Goal: Information Seeking & Learning: Check status

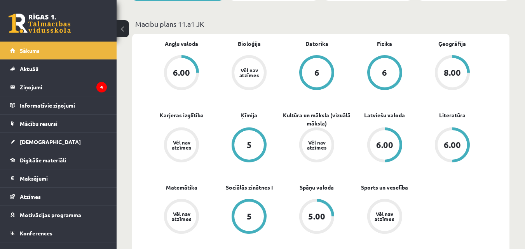
scroll to position [62, 0]
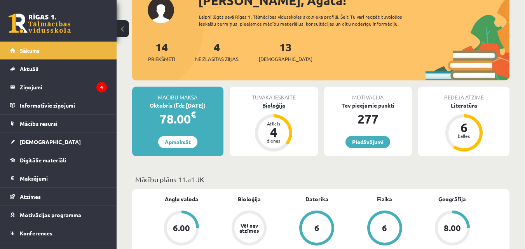
click at [277, 103] on div "Bioloģija" at bounding box center [274, 105] width 88 height 8
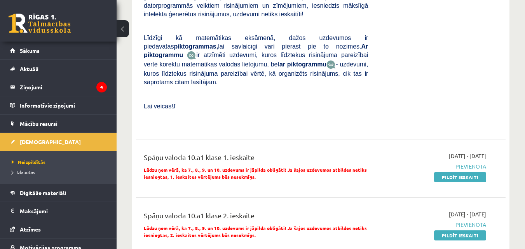
scroll to position [777, 0]
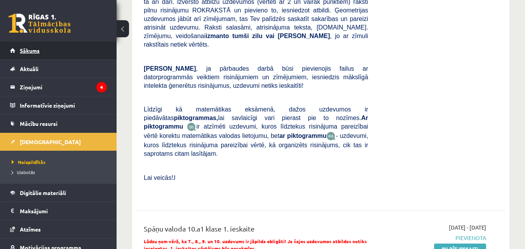
click at [32, 51] on span "Sākums" at bounding box center [30, 50] width 20 height 7
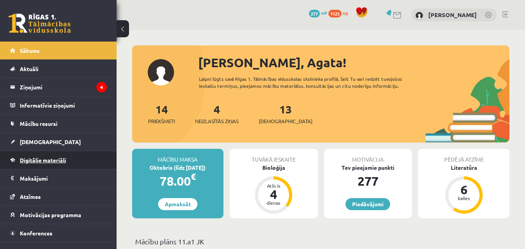
click at [43, 158] on span "Digitālie materiāli" at bounding box center [43, 160] width 46 height 7
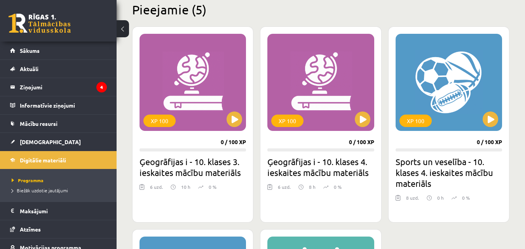
scroll to position [194, 0]
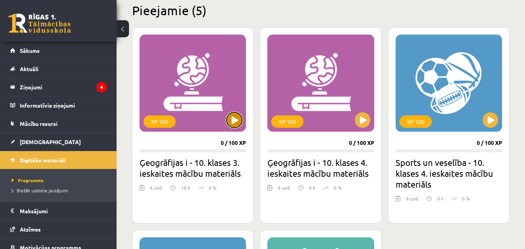
click at [238, 120] on button at bounding box center [234, 120] width 16 height 16
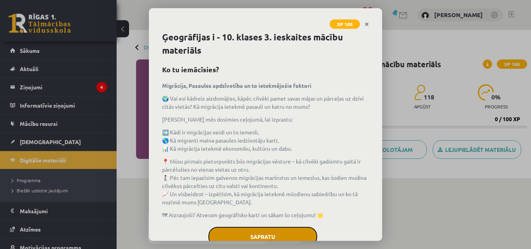
click at [223, 236] on button "Sapratu" at bounding box center [262, 236] width 109 height 19
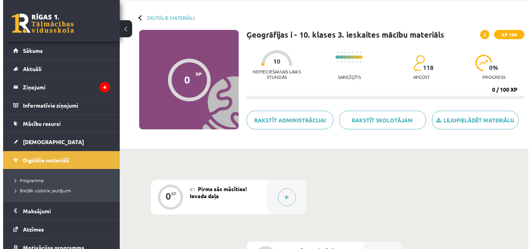
scroll to position [28, 0]
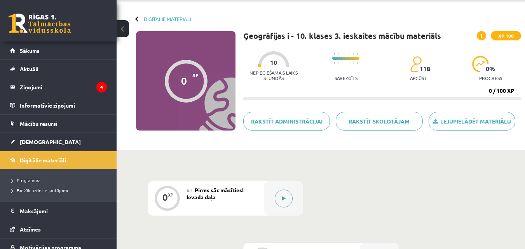
click at [283, 197] on icon at bounding box center [283, 198] width 3 height 5
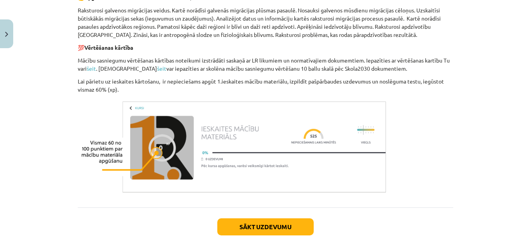
scroll to position [419, 0]
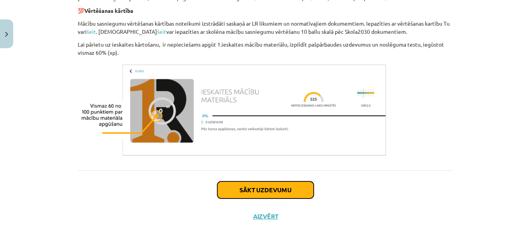
click at [278, 186] on button "Sākt uzdevumu" at bounding box center [265, 189] width 96 height 17
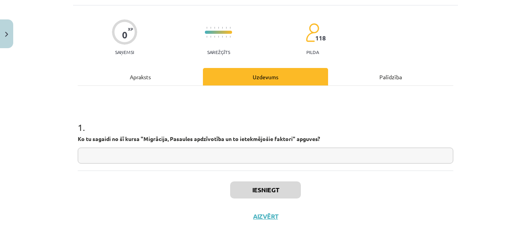
scroll to position [19, 0]
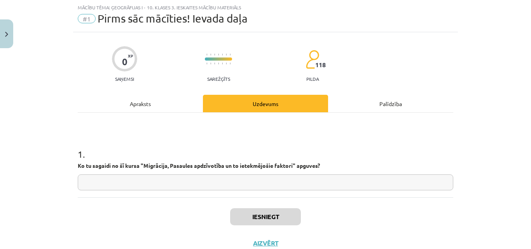
drag, startPoint x: 216, startPoint y: 184, endPoint x: 216, endPoint y: 180, distance: 4.3
click at [216, 180] on input "text" at bounding box center [265, 182] width 375 height 16
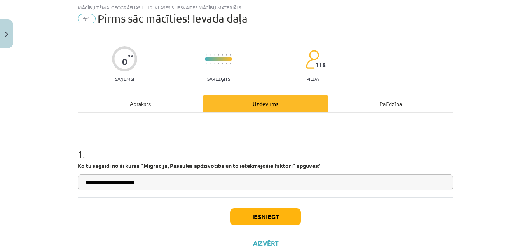
type input "**********"
click at [276, 212] on button "Iesniegt" at bounding box center [265, 216] width 71 height 17
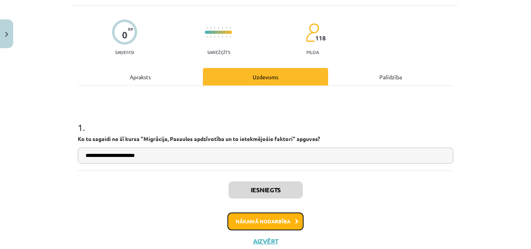
click at [242, 221] on button "Nākamā nodarbība" at bounding box center [265, 221] width 76 height 18
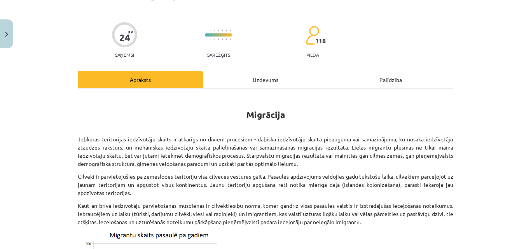
scroll to position [0, 0]
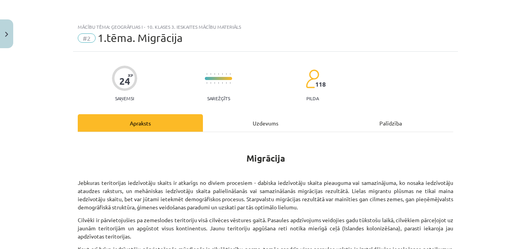
click at [256, 118] on div "Uzdevums" at bounding box center [265, 122] width 125 height 17
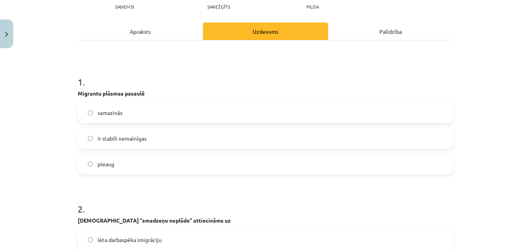
scroll to position [155, 0]
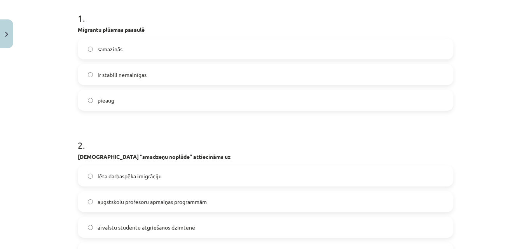
drag, startPoint x: 116, startPoint y: 103, endPoint x: 113, endPoint y: 106, distance: 4.4
click at [116, 103] on label "pieaug" at bounding box center [265, 99] width 374 height 19
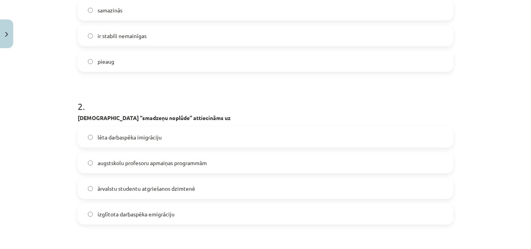
scroll to position [233, 0]
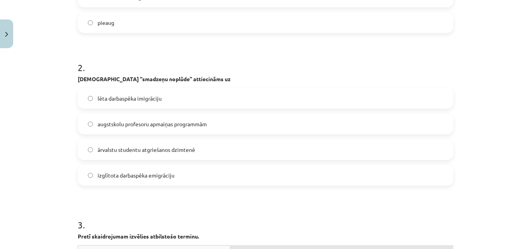
click at [157, 96] on span "lēta darbaspēka imigrāciju" at bounding box center [129, 98] width 64 height 8
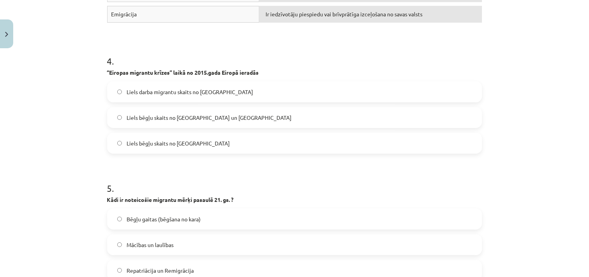
scroll to position [604, 0]
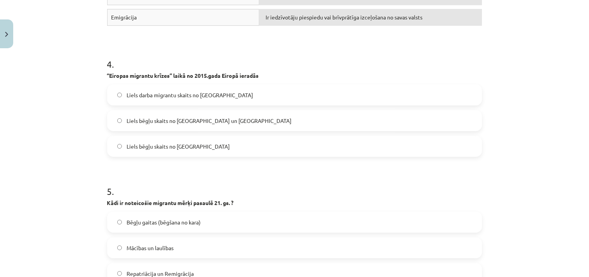
drag, startPoint x: 183, startPoint y: 124, endPoint x: 188, endPoint y: 115, distance: 9.9
click at [184, 124] on span "Liels bēgļu skaits no Sīrijas un Āfrikas" at bounding box center [209, 121] width 165 height 8
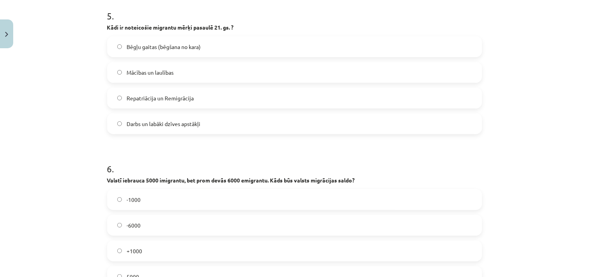
scroll to position [777, 0]
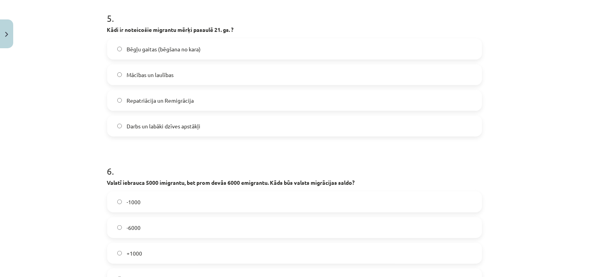
click at [172, 118] on label "Darbs un labāki dzīves apstākļi" at bounding box center [295, 125] width 374 height 19
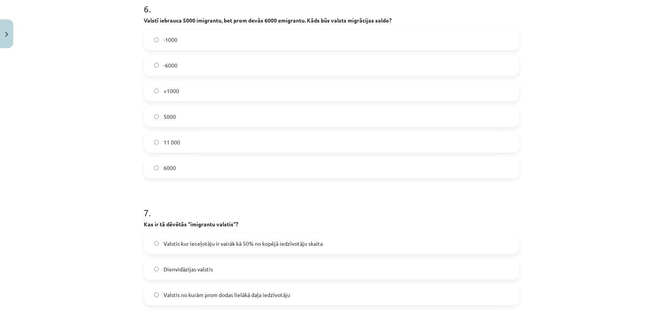
scroll to position [922, 0]
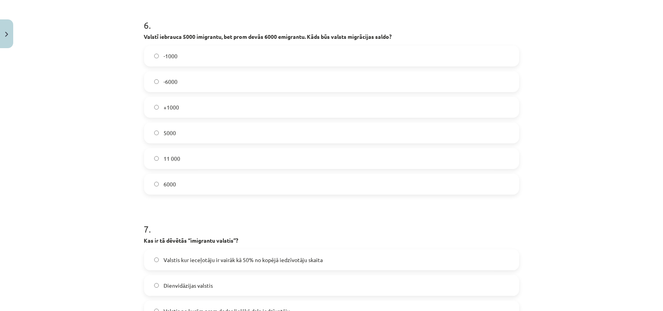
click at [178, 59] on label "-1000" at bounding box center [332, 55] width 374 height 19
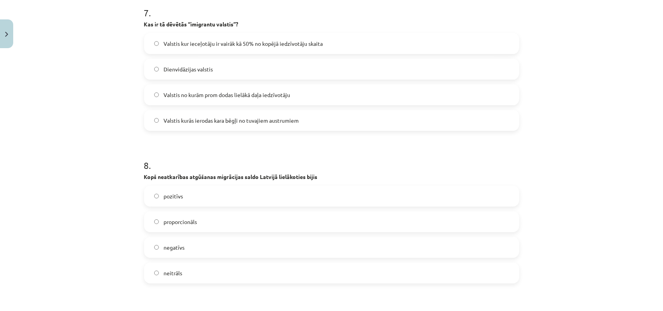
scroll to position [1117, 0]
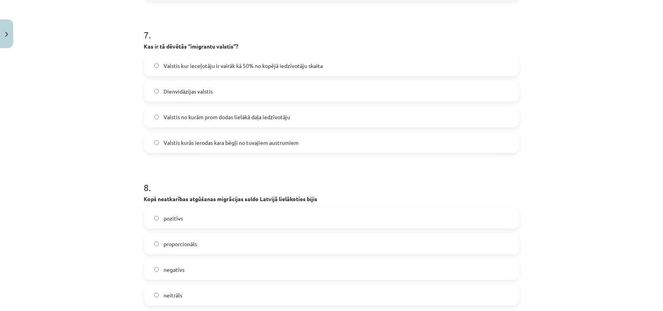
click at [245, 63] on span "Valstis kur ieceļotāju ir vairāk kā 50% no kopējā iedzīvotāju skaita" at bounding box center [243, 66] width 159 height 8
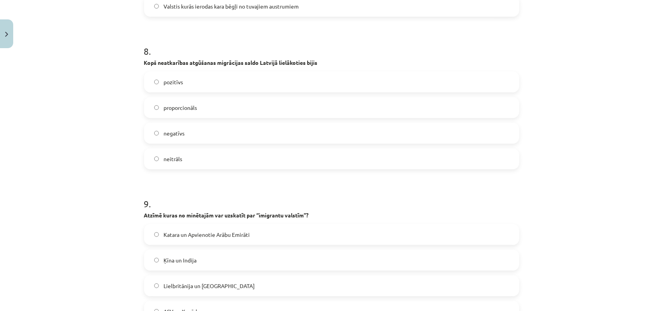
scroll to position [1262, 0]
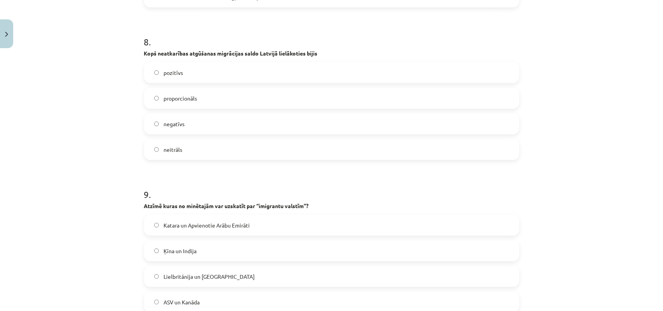
click at [173, 127] on span "negatīvs" at bounding box center [174, 124] width 21 height 8
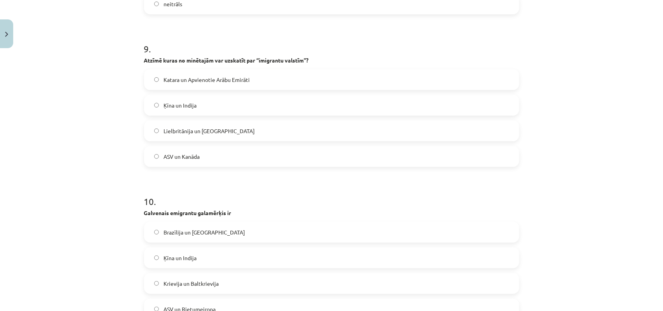
scroll to position [1456, 0]
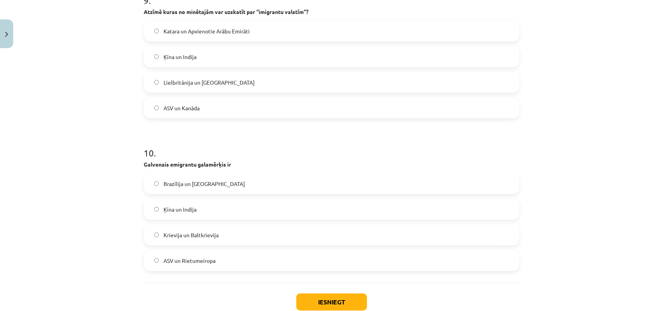
drag, startPoint x: 520, startPoint y: 119, endPoint x: 642, endPoint y: 97, distance: 123.9
click at [530, 97] on div "Mācību tēma: Ģeogrāfijas i - 10. klases 3. ieskaites mācību materiāls #2 1.tēma…" at bounding box center [331, 155] width 663 height 311
click at [245, 31] on span "Katara un Apvienotie Arābu Emirāti" at bounding box center [207, 31] width 86 height 8
click at [232, 249] on label "ASV un Rietumeiropa" at bounding box center [332, 260] width 374 height 19
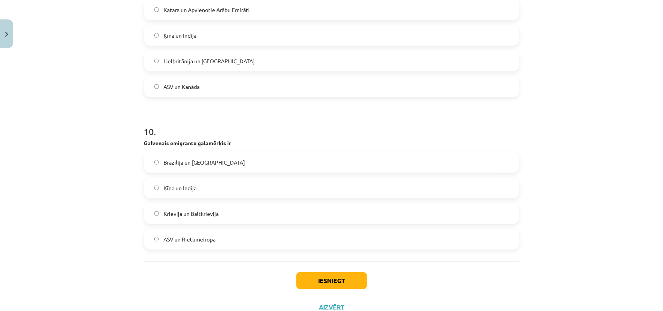
scroll to position [1507, 0]
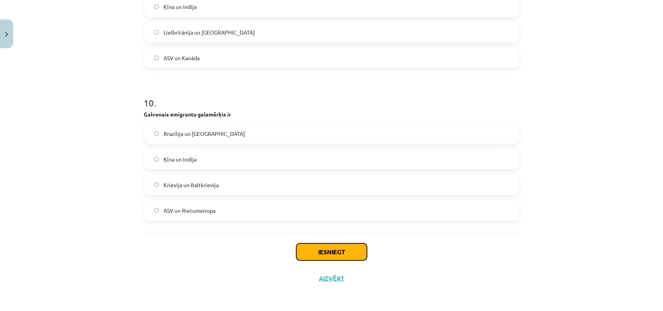
click at [320, 249] on button "Iesniegt" at bounding box center [331, 252] width 71 height 17
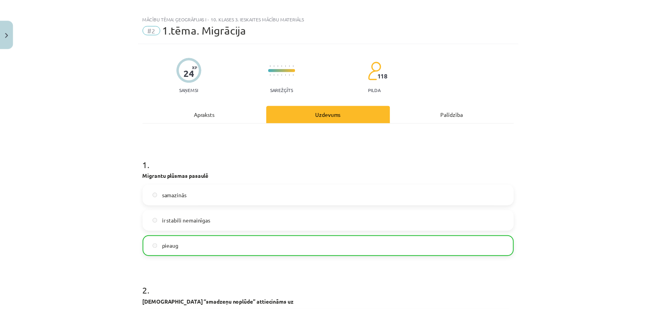
scroll to position [0, 0]
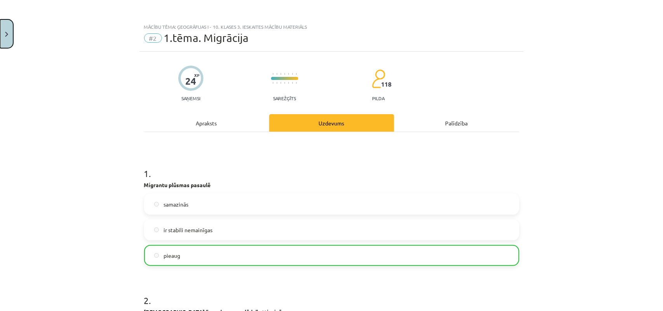
click at [10, 35] on button "Close" at bounding box center [6, 33] width 13 height 29
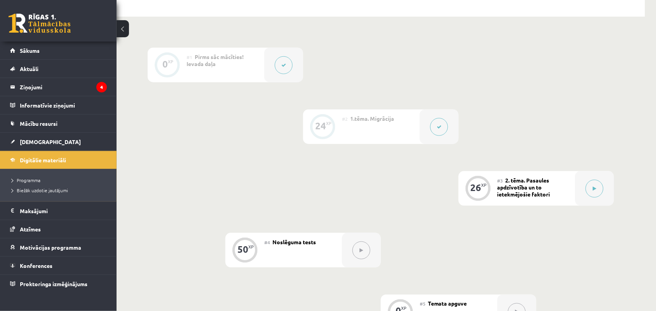
scroll to position [24, 0]
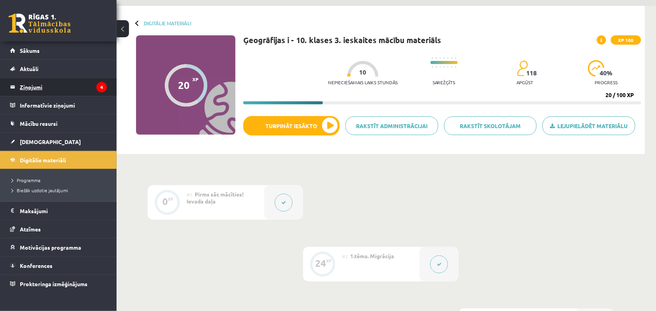
click at [25, 80] on legend "Ziņojumi 4" at bounding box center [63, 87] width 87 height 18
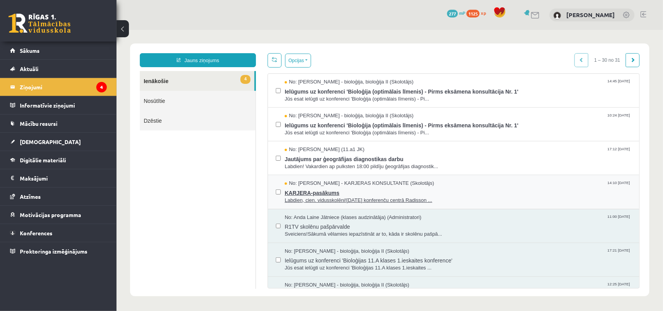
click at [325, 189] on span "KARJERA-pasākums" at bounding box center [457, 192] width 347 height 10
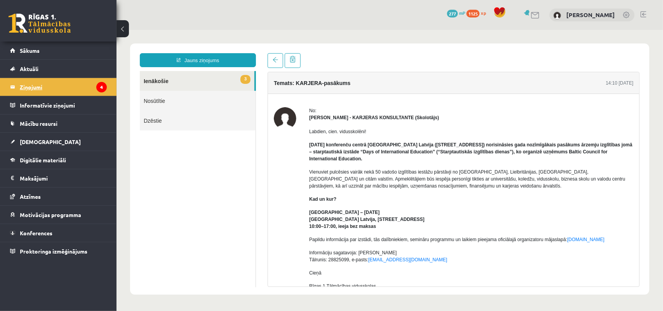
click at [31, 85] on legend "Ziņojumi 4" at bounding box center [63, 87] width 87 height 18
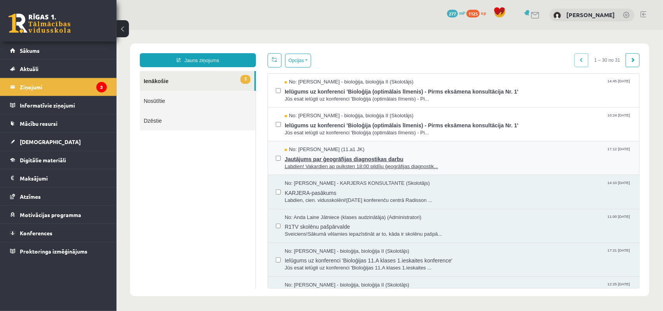
click at [308, 160] on span "Jautājums par ģeogrāfijas diagnostikas darbu" at bounding box center [457, 158] width 347 height 10
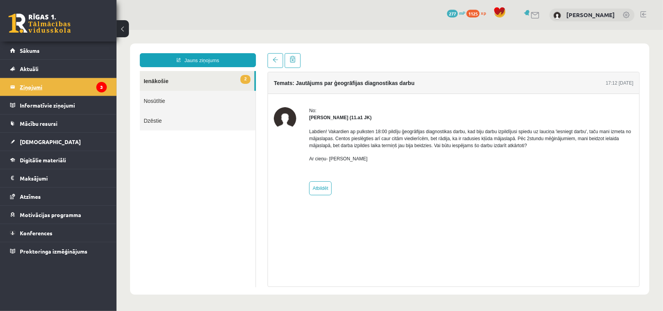
click at [73, 86] on legend "Ziņojumi 3" at bounding box center [63, 87] width 87 height 18
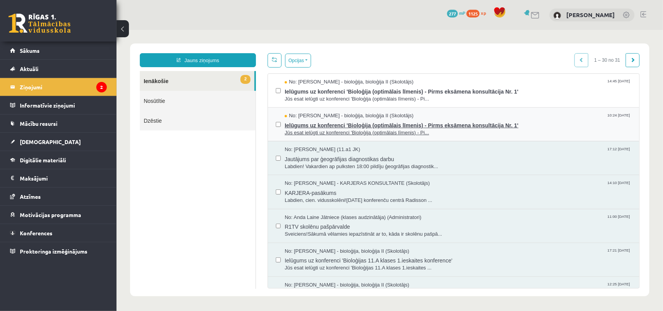
click at [340, 121] on span "Ielūgums uz konferenci 'Bioloģija (optimālais līmenis) - Pirms eksāmena konsult…" at bounding box center [457, 124] width 347 height 10
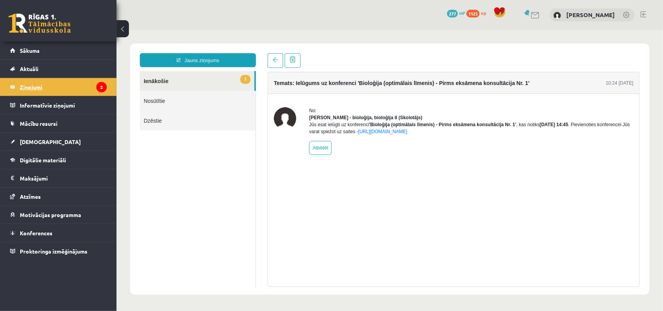
click at [45, 91] on legend "Ziņojumi 2" at bounding box center [63, 87] width 87 height 18
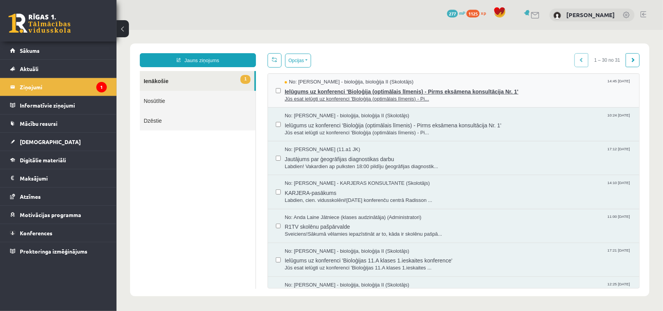
click at [334, 96] on span "Jūs esat ielūgti uz konferenci 'Bioloģija (optimālais līmenis) - Pi..." at bounding box center [457, 98] width 347 height 7
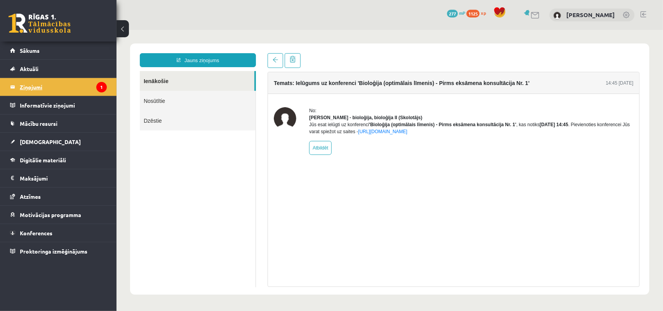
click at [40, 89] on legend "Ziņojumi 1" at bounding box center [63, 87] width 87 height 18
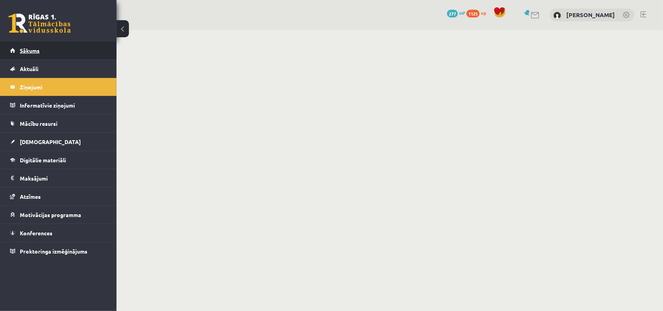
click at [21, 49] on span "Sākums" at bounding box center [30, 50] width 20 height 7
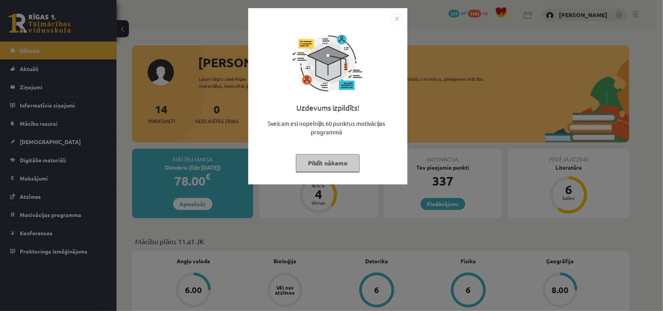
click at [340, 156] on button "Pildīt nākamo" at bounding box center [328, 163] width 64 height 18
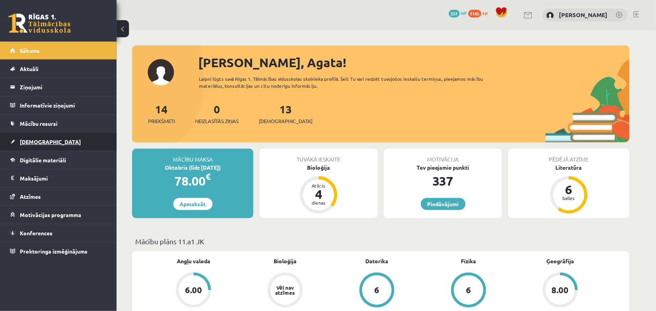
click at [47, 144] on link "[DEMOGRAPHIC_DATA]" at bounding box center [58, 142] width 97 height 18
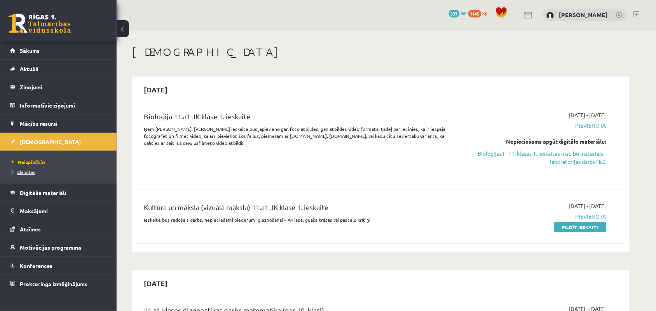
click at [41, 174] on link "Izlabotās" at bounding box center [60, 172] width 97 height 7
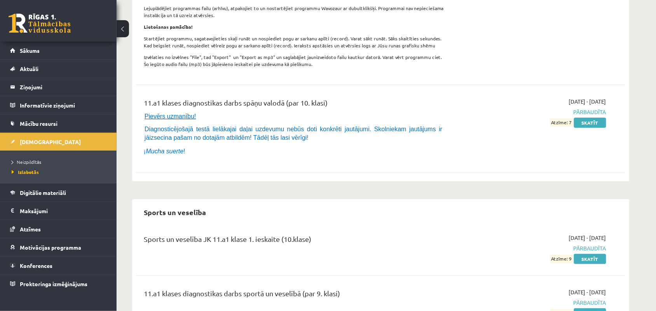
scroll to position [807, 0]
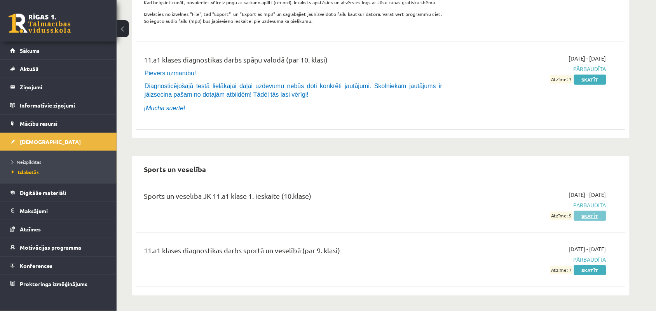
click at [585, 214] on link "Skatīt" at bounding box center [590, 216] width 32 height 10
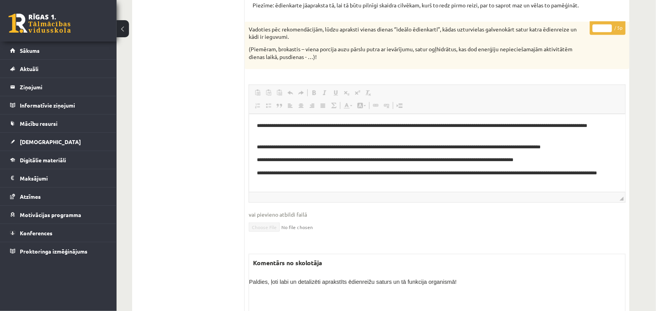
scroll to position [26, 0]
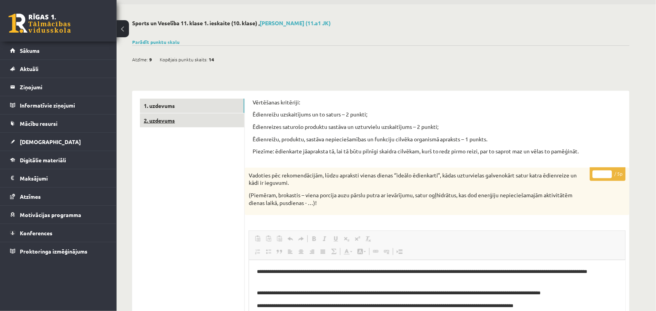
click at [216, 125] on link "2. uzdevums" at bounding box center [192, 120] width 104 height 14
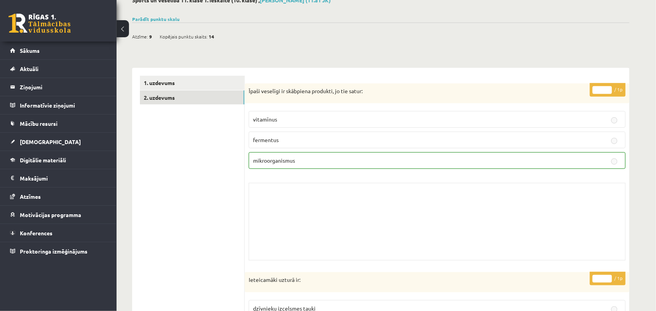
scroll to position [0, 0]
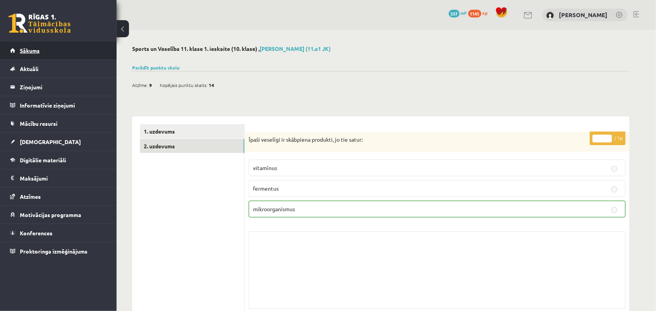
click at [56, 50] on link "Sākums" at bounding box center [58, 51] width 97 height 18
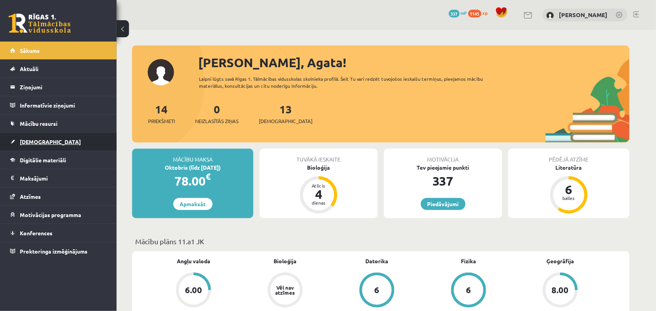
click at [33, 138] on link "[DEMOGRAPHIC_DATA]" at bounding box center [58, 142] width 97 height 18
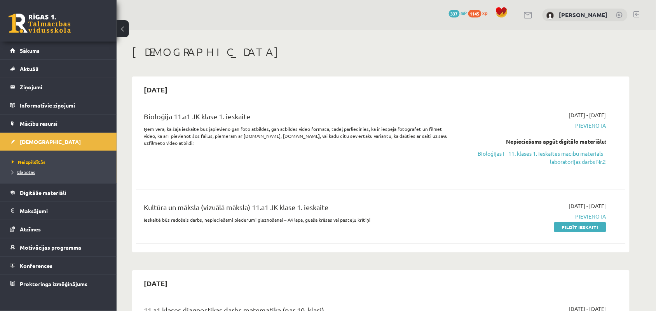
click at [28, 171] on span "Izlabotās" at bounding box center [23, 172] width 23 height 6
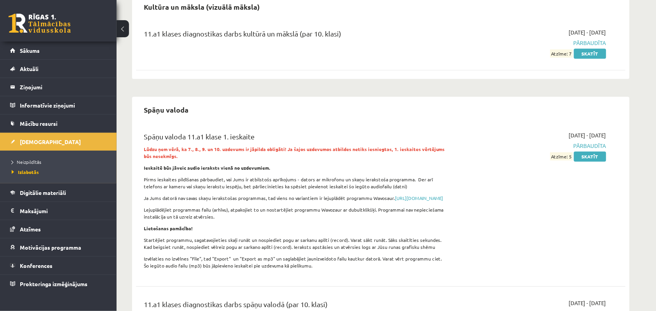
scroll to position [807, 0]
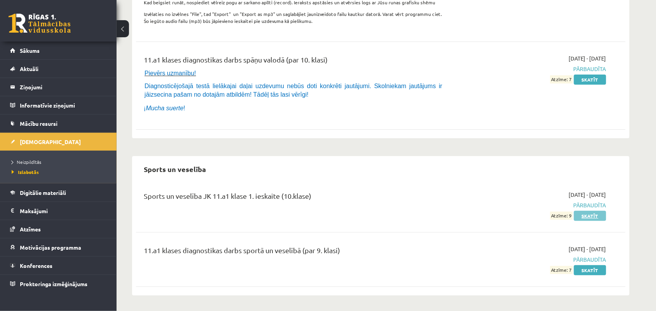
click at [583, 217] on link "Skatīt" at bounding box center [590, 216] width 32 height 10
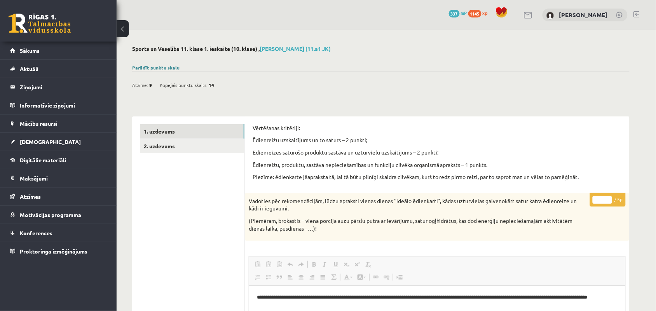
click at [172, 67] on link "Parādīt punktu skalu" at bounding box center [155, 67] width 47 height 6
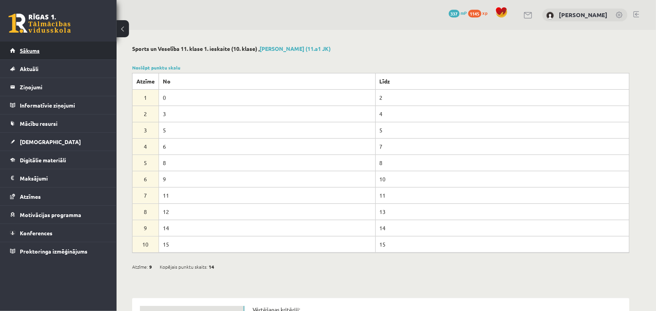
click at [37, 47] on span "Sākums" at bounding box center [30, 50] width 20 height 7
